Goal: Task Accomplishment & Management: Complete application form

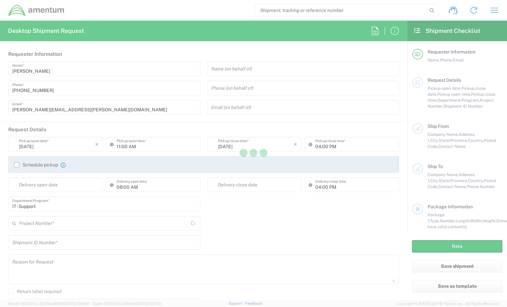
type input "[GEOGRAPHIC_DATA]"
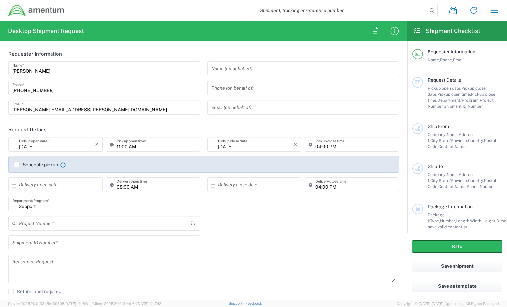
type input "IT - Support"
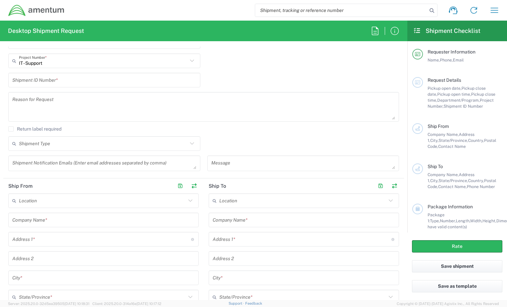
scroll to position [166, 0]
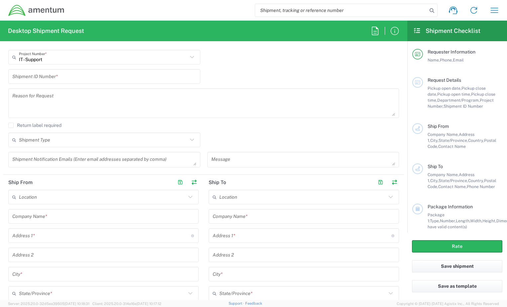
click at [98, 79] on input "text" at bounding box center [104, 77] width 184 height 12
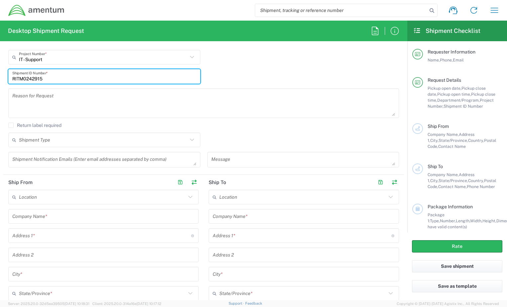
type input "RITM0242915"
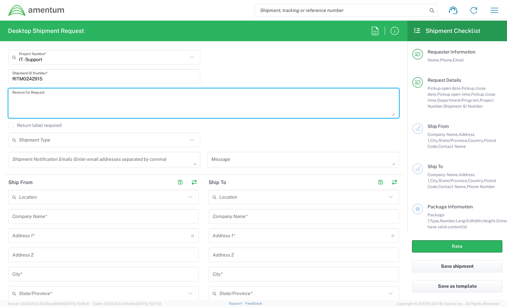
click at [94, 100] on textarea at bounding box center [203, 103] width 383 height 26
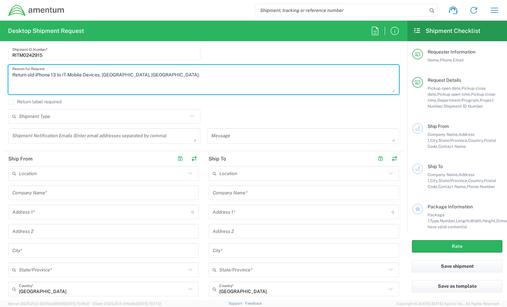
scroll to position [233, 0]
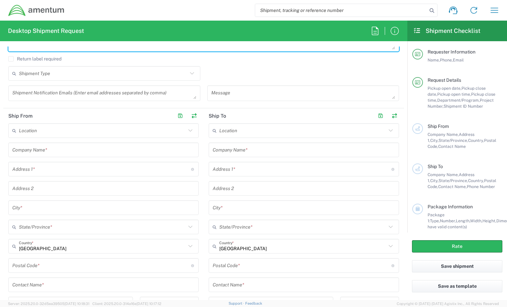
type textarea "Return old iPhone 13 to IT-Mobile Devices, [GEOGRAPHIC_DATA], [GEOGRAPHIC_DATA]."
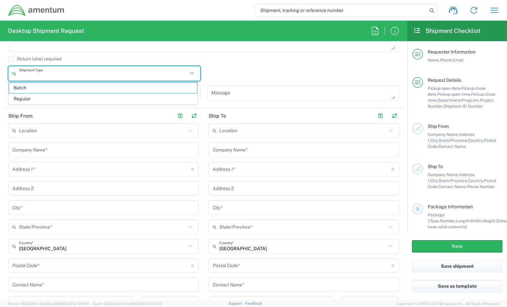
click at [54, 76] on input "text" at bounding box center [103, 74] width 169 height 12
click at [49, 94] on span "Regular" at bounding box center [103, 99] width 188 height 10
type input "Regular"
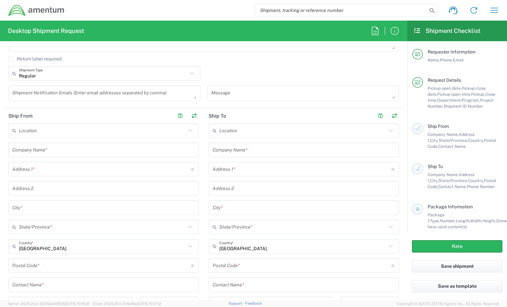
scroll to position [266, 0]
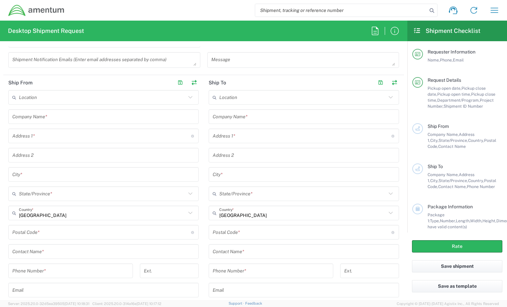
click at [72, 119] on input "text" at bounding box center [103, 117] width 182 height 12
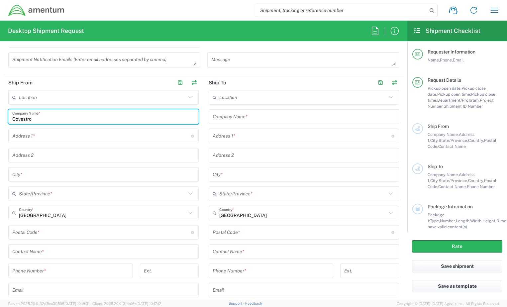
type input "Covestro"
click at [71, 129] on div "Address 1 * For cross streets use street names with '&' or 'and' in between. Fo…" at bounding box center [103, 136] width 190 height 15
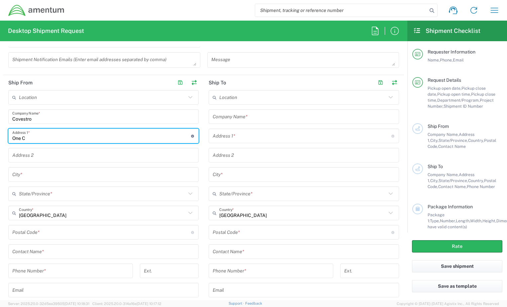
type input "One Covestro Circle"
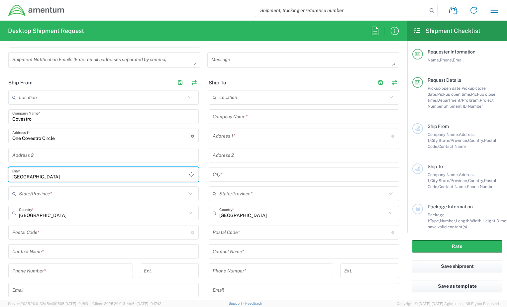
type input "[GEOGRAPHIC_DATA]"
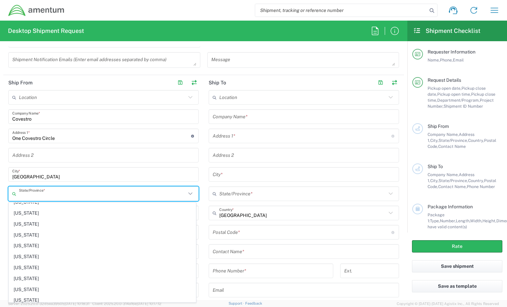
scroll to position [399, 0]
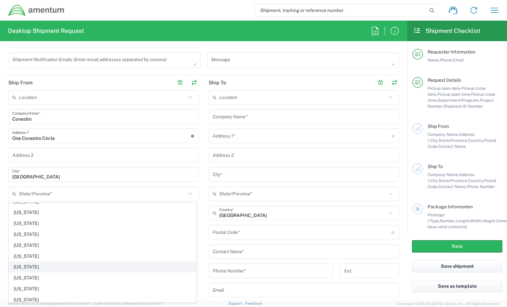
click at [61, 268] on span "[US_STATE]" at bounding box center [102, 267] width 187 height 10
type input "[US_STATE]"
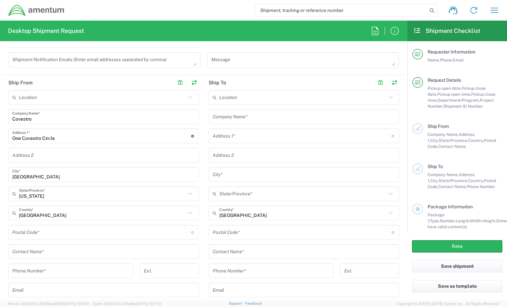
click at [66, 233] on input "undefined" at bounding box center [101, 233] width 179 height 12
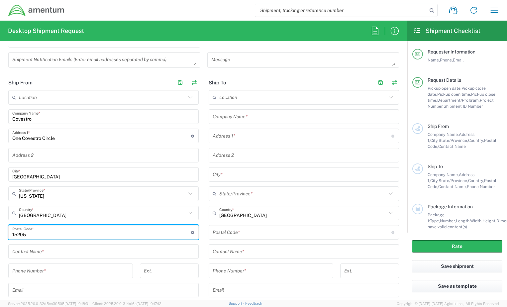
type input "15205"
click at [160, 253] on input "text" at bounding box center [103, 252] width 182 height 12
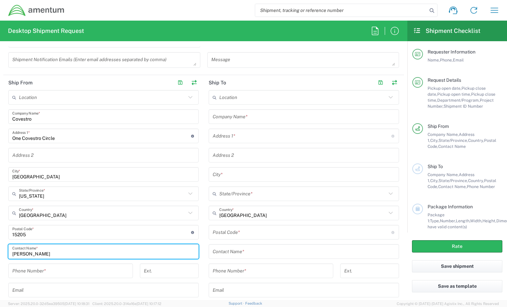
type input "[PERSON_NAME]"
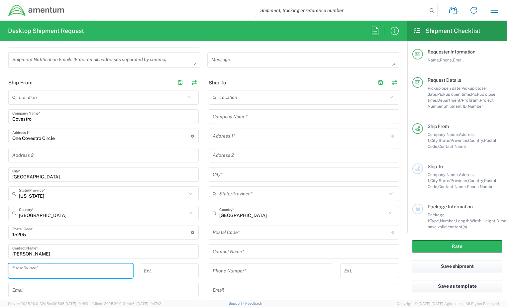
click at [104, 270] on input "tel" at bounding box center [70, 271] width 117 height 12
type input "4125527340"
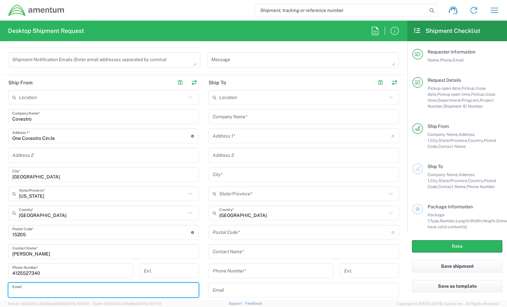
click at [87, 288] on input "text" at bounding box center [103, 290] width 182 height 12
type input "[PERSON_NAME][EMAIL_ADDRESS][PERSON_NAME][DOMAIN_NAME]"
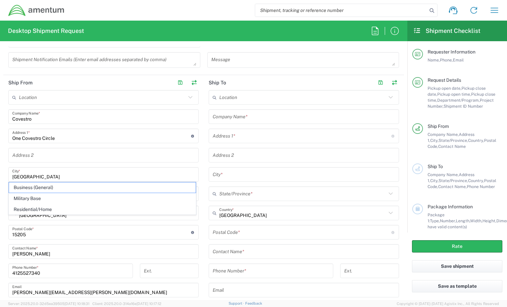
scroll to position [402, 0]
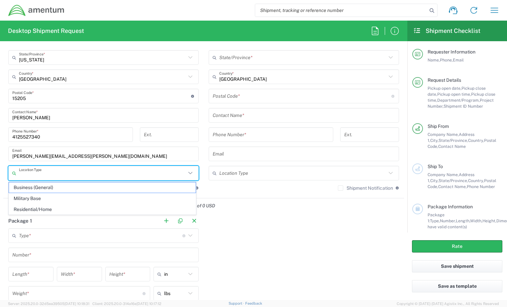
drag, startPoint x: 28, startPoint y: 186, endPoint x: 34, endPoint y: 185, distance: 6.2
click at [28, 186] on span "Business (General)" at bounding box center [102, 187] width 187 height 10
type input "Business (General)"
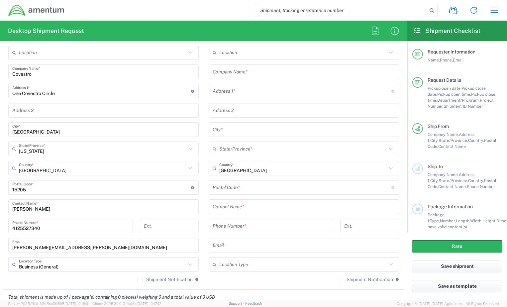
scroll to position [269, 0]
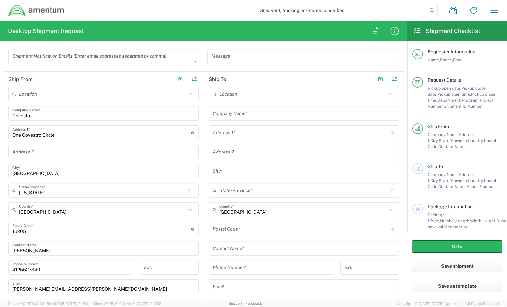
click at [266, 113] on input "text" at bounding box center [304, 114] width 182 height 12
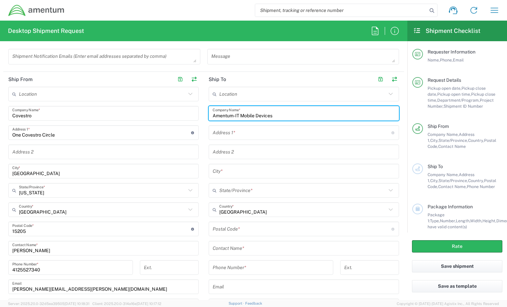
type input "Amentum-IT Mobile Devices"
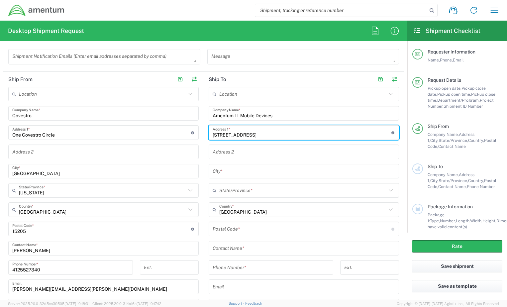
type input "[STREET_ADDRESS]"
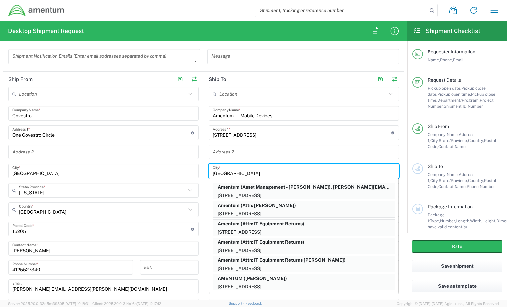
type input "[GEOGRAPHIC_DATA]"
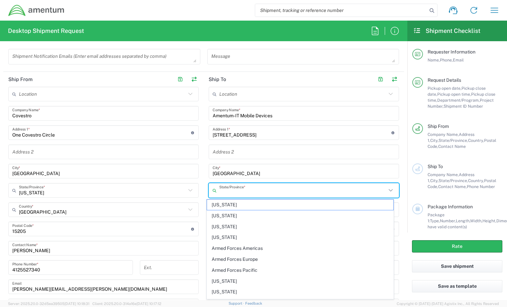
type input "t"
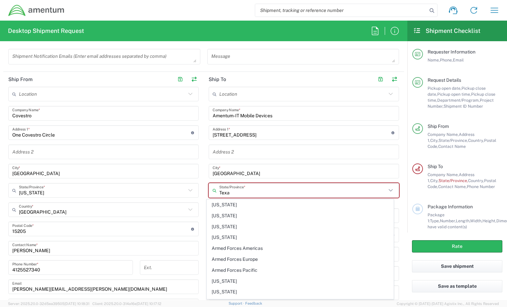
type input "[US_STATE]"
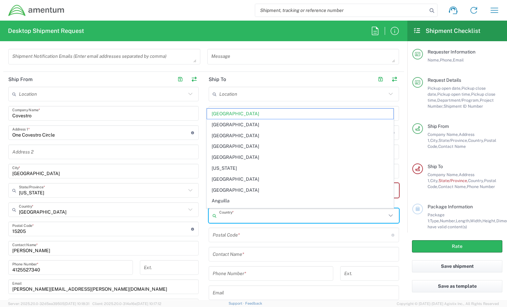
click at [268, 113] on span "[GEOGRAPHIC_DATA]" at bounding box center [300, 114] width 187 height 10
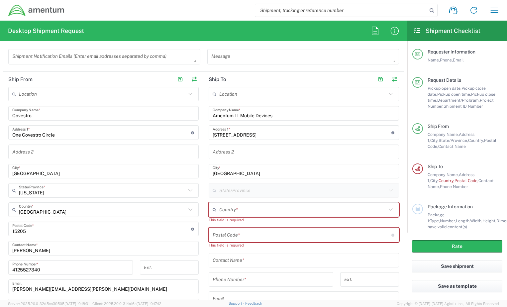
click at [255, 232] on input "undefined" at bounding box center [302, 235] width 179 height 12
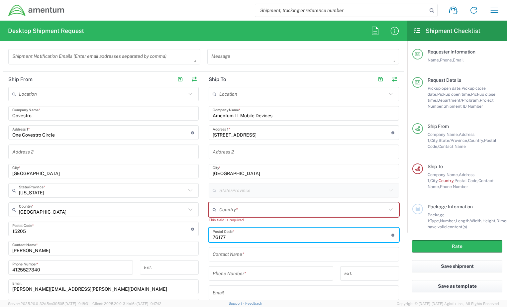
type input "76177"
click at [255, 258] on input "text" at bounding box center [304, 255] width 182 height 12
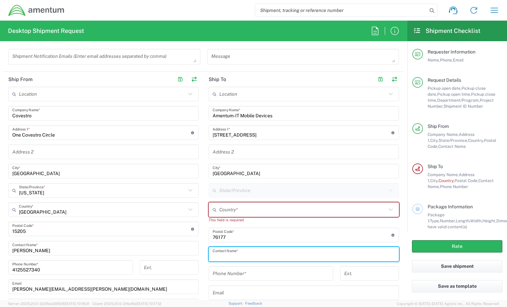
click at [248, 211] on input "text" at bounding box center [302, 210] width 167 height 12
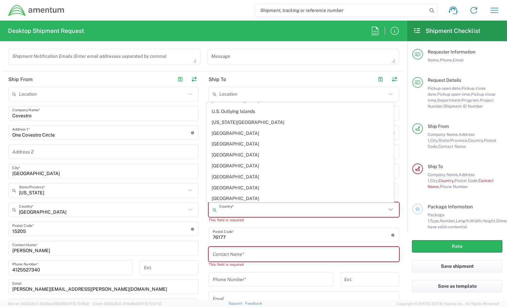
scroll to position [2525, 0]
click at [239, 164] on span "[GEOGRAPHIC_DATA]" at bounding box center [300, 165] width 187 height 10
type input "[GEOGRAPHIC_DATA]"
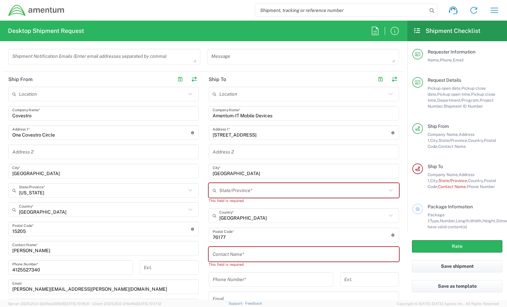
click at [249, 192] on input "text" at bounding box center [302, 191] width 167 height 12
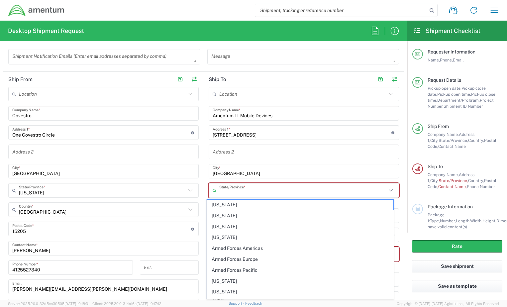
click at [229, 188] on input "text" at bounding box center [302, 191] width 167 height 12
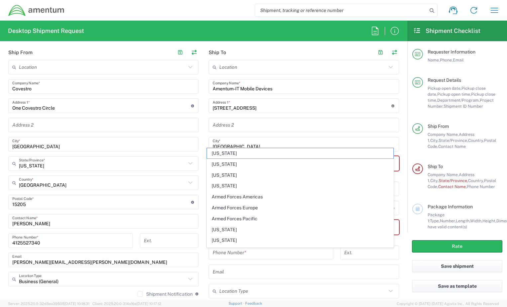
scroll to position [336, 0]
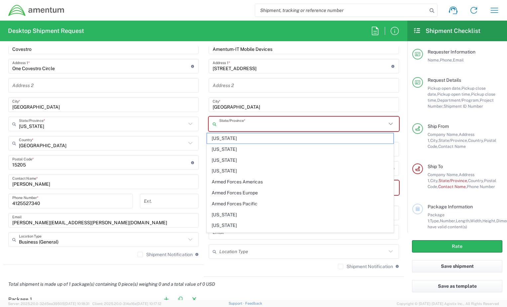
click at [258, 129] on input "text" at bounding box center [302, 124] width 167 height 12
click at [386, 124] on icon at bounding box center [390, 124] width 9 height 9
click at [386, 123] on icon at bounding box center [390, 124] width 9 height 9
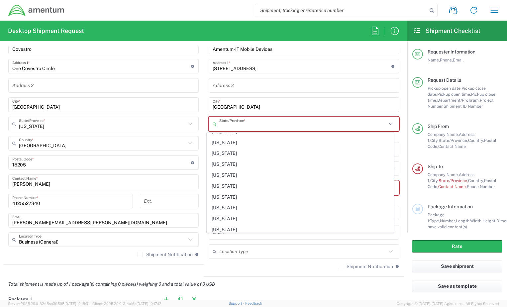
scroll to position [498, 0]
click at [274, 167] on span "[US_STATE]" at bounding box center [300, 163] width 187 height 10
type input "[US_STATE]"
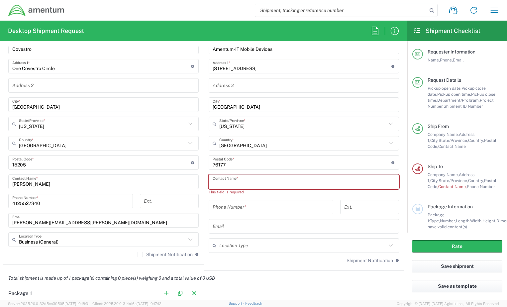
click at [272, 178] on input "text" at bounding box center [304, 182] width 182 height 12
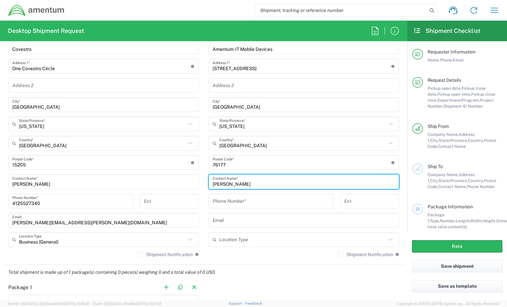
type input "[PERSON_NAME]"
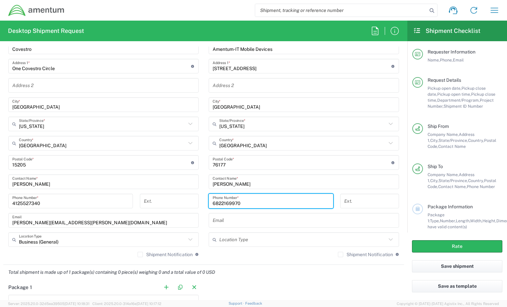
type input "6822169970"
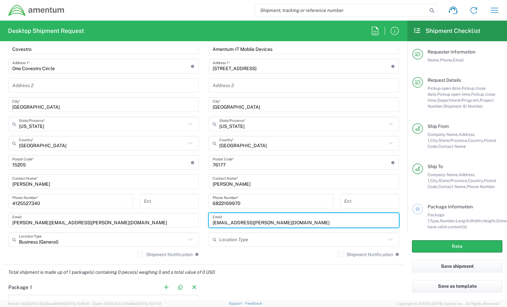
type input "[EMAIL_ADDRESS][PERSON_NAME][DOMAIN_NAME]"
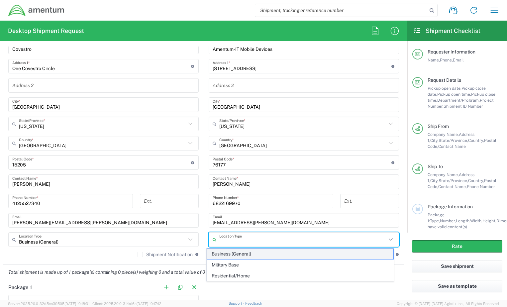
click at [227, 255] on span "Business (General)" at bounding box center [300, 254] width 187 height 10
type input "Business (General)"
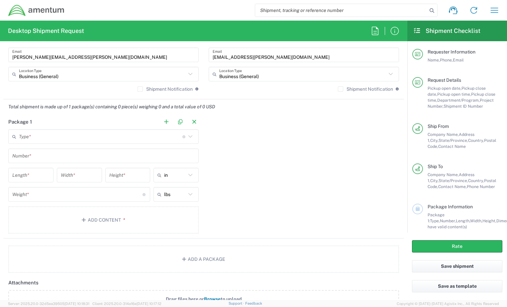
scroll to position [502, 0]
click at [51, 138] on input "text" at bounding box center [100, 136] width 163 height 12
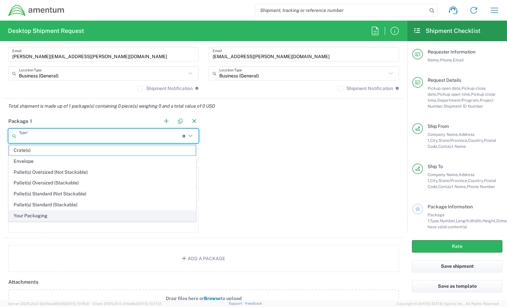
click at [43, 214] on span "Your Packaging" at bounding box center [102, 216] width 187 height 10
type input "Your Packaging"
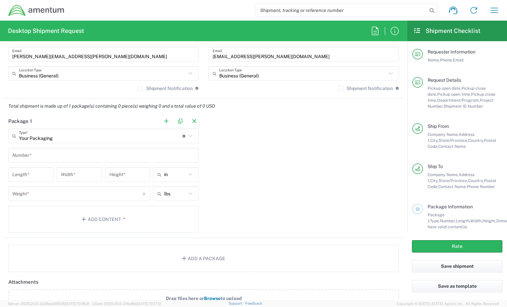
click at [52, 157] on input "text" at bounding box center [103, 156] width 182 height 12
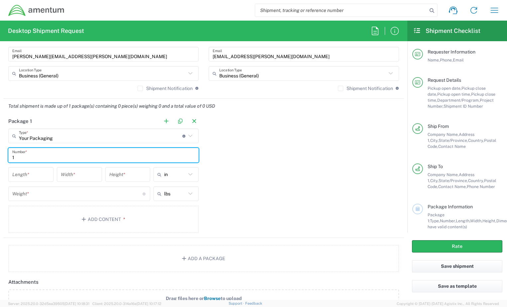
type input "1"
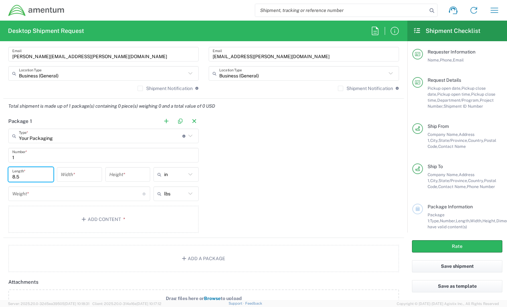
type input "8.5"
type input "5.5"
type input "3"
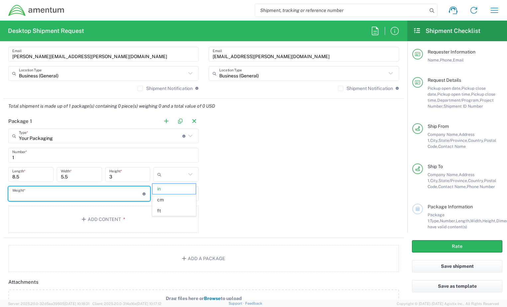
click at [50, 192] on input "number" at bounding box center [77, 194] width 130 height 12
type input "in"
type input "2"
click at [37, 216] on button "Add Content *" at bounding box center [103, 219] width 190 height 27
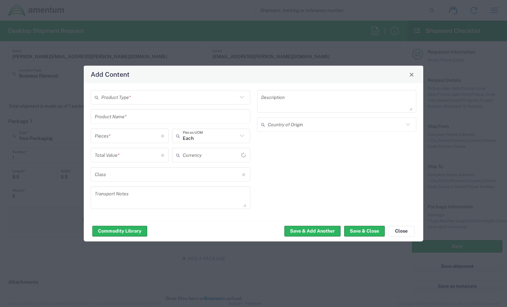
type input "US Dollar"
click at [149, 99] on input "text" at bounding box center [169, 97] width 136 height 12
click at [138, 122] on span "General Commodity" at bounding box center [170, 123] width 158 height 10
type input "General Commodity"
click at [146, 119] on input "text" at bounding box center [171, 117] width 152 height 12
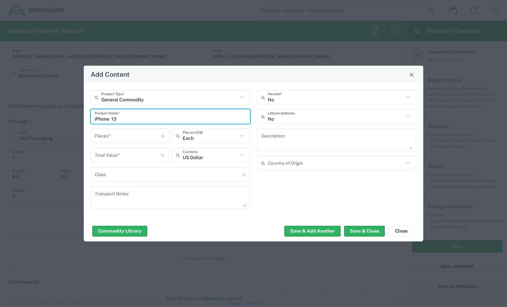
type input "iPhone 13"
click at [150, 142] on div "Pieces * Number of pieces inside all the packages" at bounding box center [130, 136] width 78 height 15
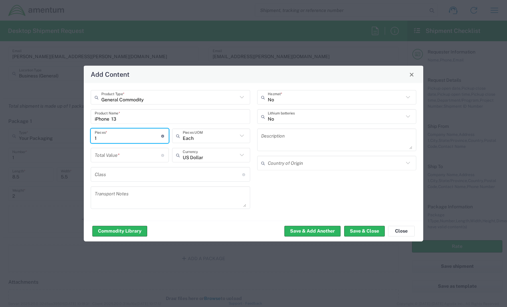
type input "1"
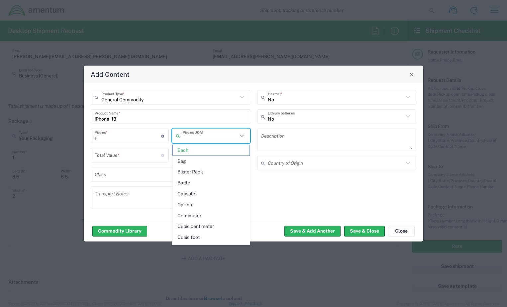
type input "Each"
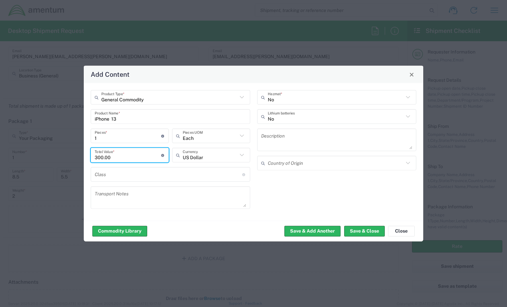
type input "300.00"
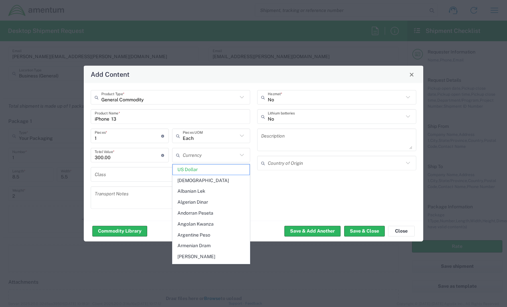
click at [271, 195] on div "No Hazmat * No Lithium batteries Description Country of Origin" at bounding box center [337, 152] width 166 height 124
type input "US Dollar"
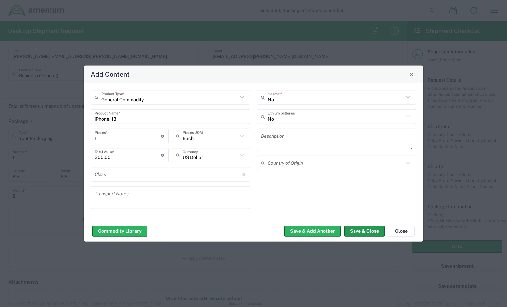
click at [358, 229] on button "Save & Close" at bounding box center [364, 231] width 41 height 11
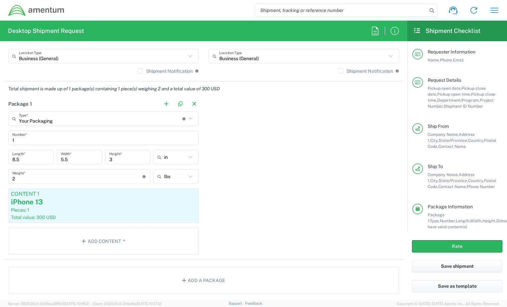
scroll to position [535, 0]
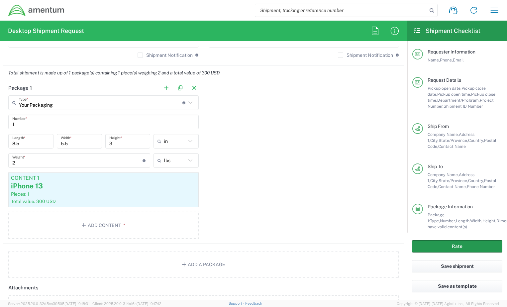
click at [464, 246] on button "Rate" at bounding box center [457, 246] width 90 height 12
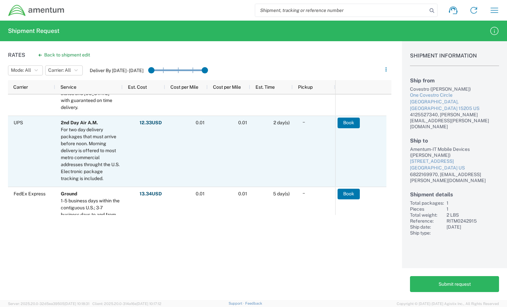
scroll to position [133, 0]
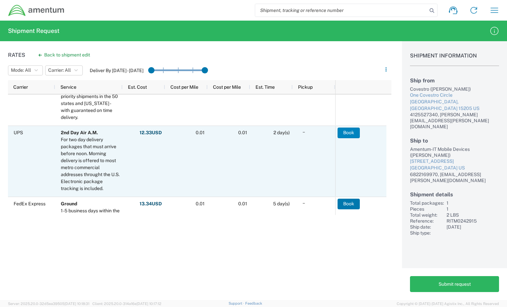
click at [345, 133] on button "Book" at bounding box center [349, 133] width 22 height 11
